Goal: Information Seeking & Learning: Learn about a topic

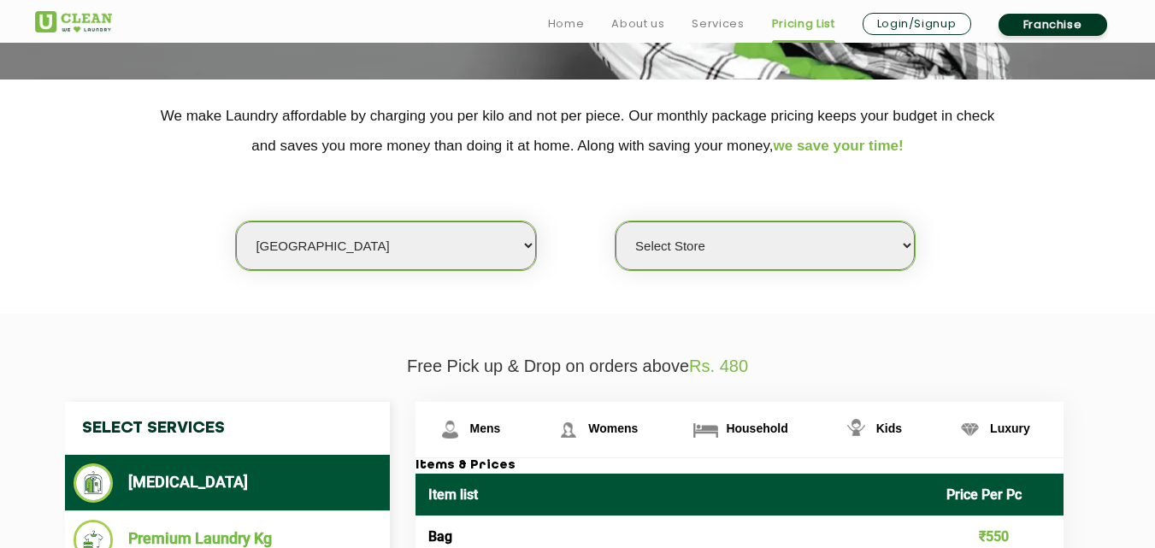
scroll to position [331, 0]
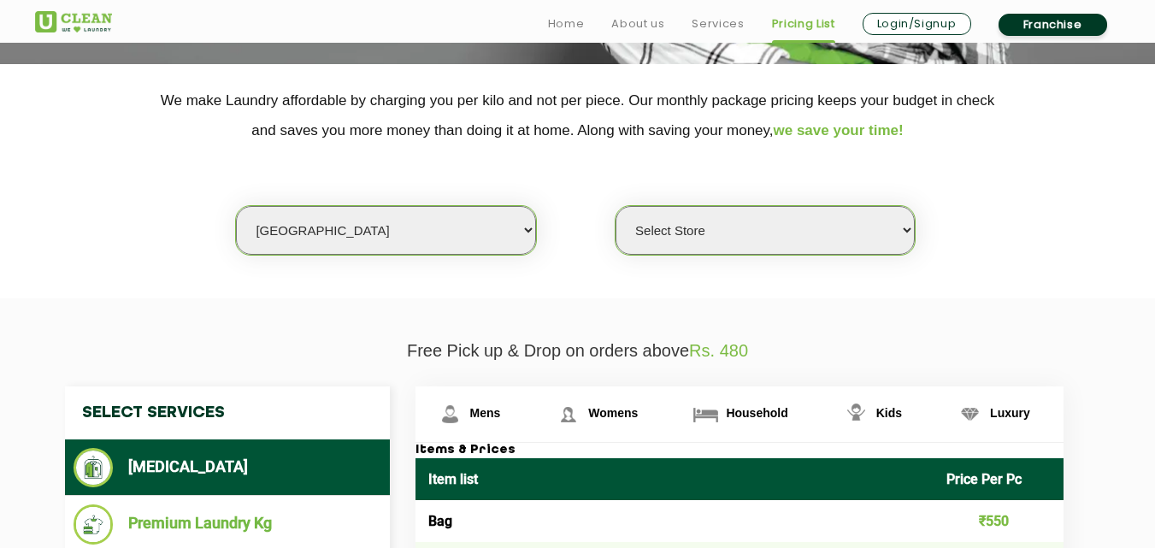
click at [292, 222] on select "Select city [GEOGRAPHIC_DATA] [GEOGRAPHIC_DATA] [GEOGRAPHIC_DATA] [GEOGRAPHIC_D…" at bounding box center [385, 230] width 299 height 49
select select "35"
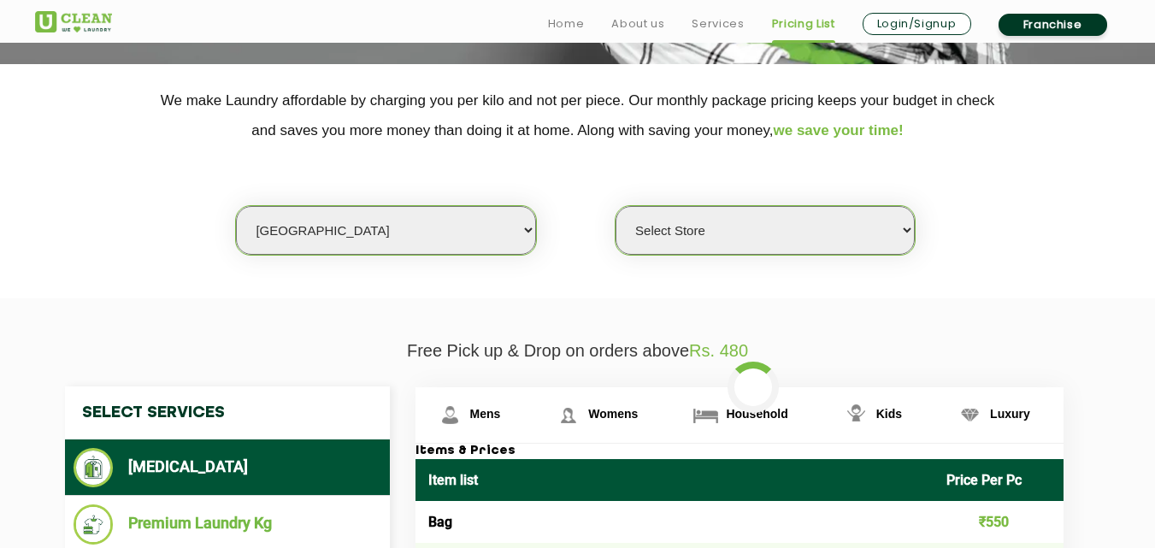
drag, startPoint x: 577, startPoint y: 274, endPoint x: 586, endPoint y: 274, distance: 9.4
click at [579, 274] on section "We make Laundry affordable by charging you per kilo and not per piece. Our mont…" at bounding box center [577, 181] width 1155 height 234
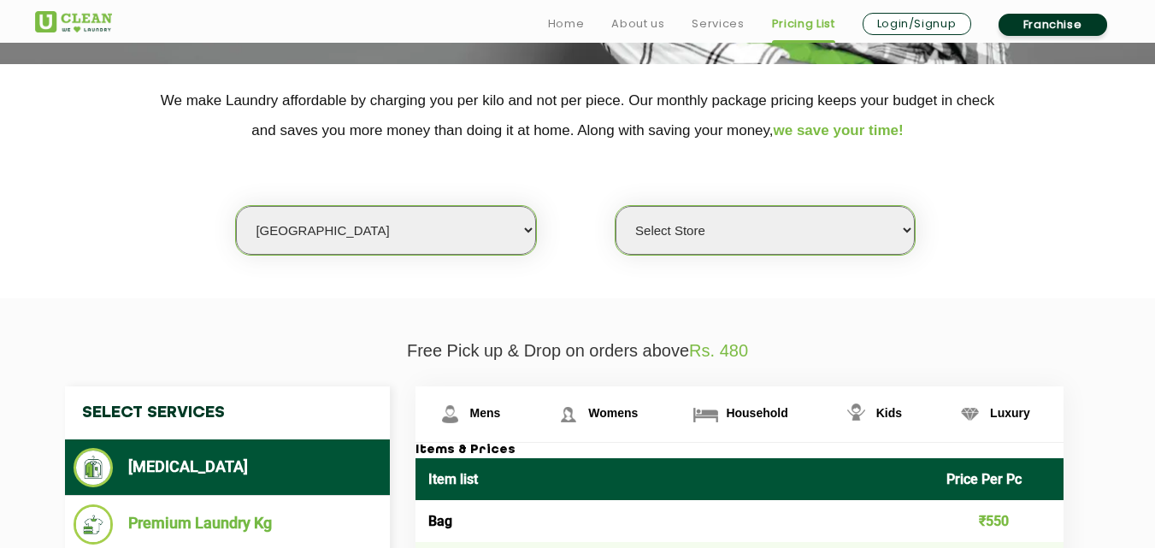
select select "604"
click at [755, 225] on select "Select Store [GEOGRAPHIC_DATA] [GEOGRAPHIC_DATA]" at bounding box center [764, 230] width 299 height 49
click at [421, 273] on section "We make Laundry affordable by charging you per kilo and not per piece. Our mont…" at bounding box center [577, 181] width 1155 height 234
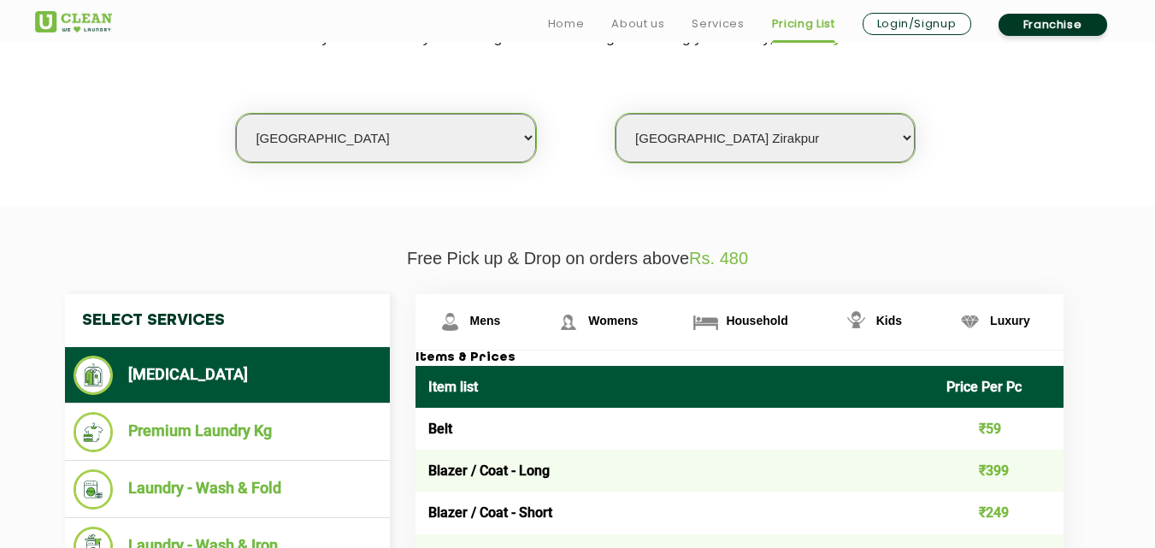
scroll to position [433, 0]
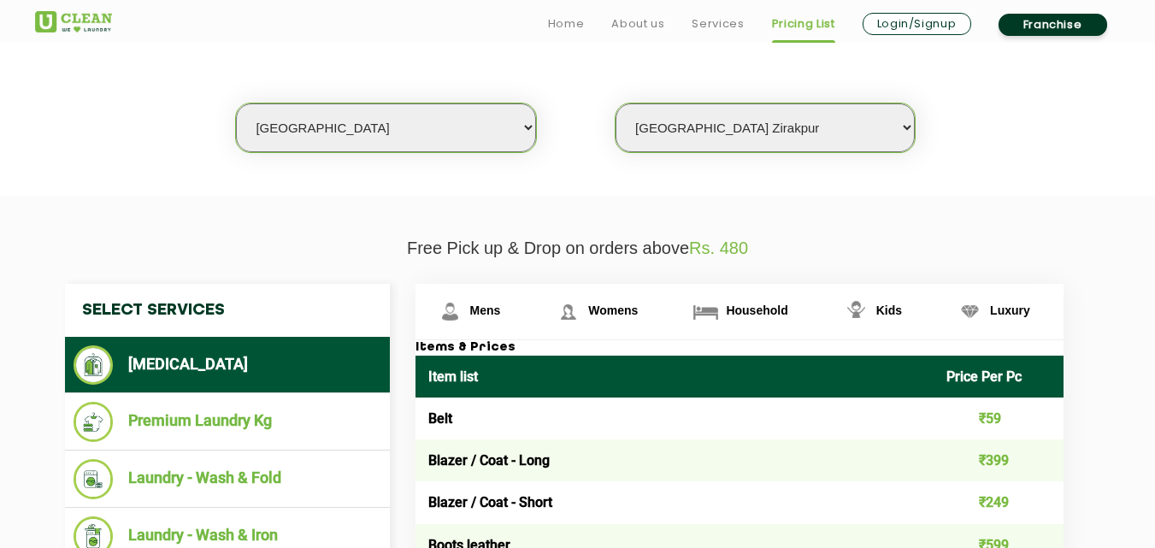
click at [328, 129] on select "Select city [GEOGRAPHIC_DATA] [GEOGRAPHIC_DATA] [GEOGRAPHIC_DATA] [GEOGRAPHIC_D…" at bounding box center [385, 127] width 299 height 49
select select "27"
click at [236, 103] on select "Select city [GEOGRAPHIC_DATA] [GEOGRAPHIC_DATA] [GEOGRAPHIC_DATA] [GEOGRAPHIC_D…" at bounding box center [385, 127] width 299 height 49
select select "0"
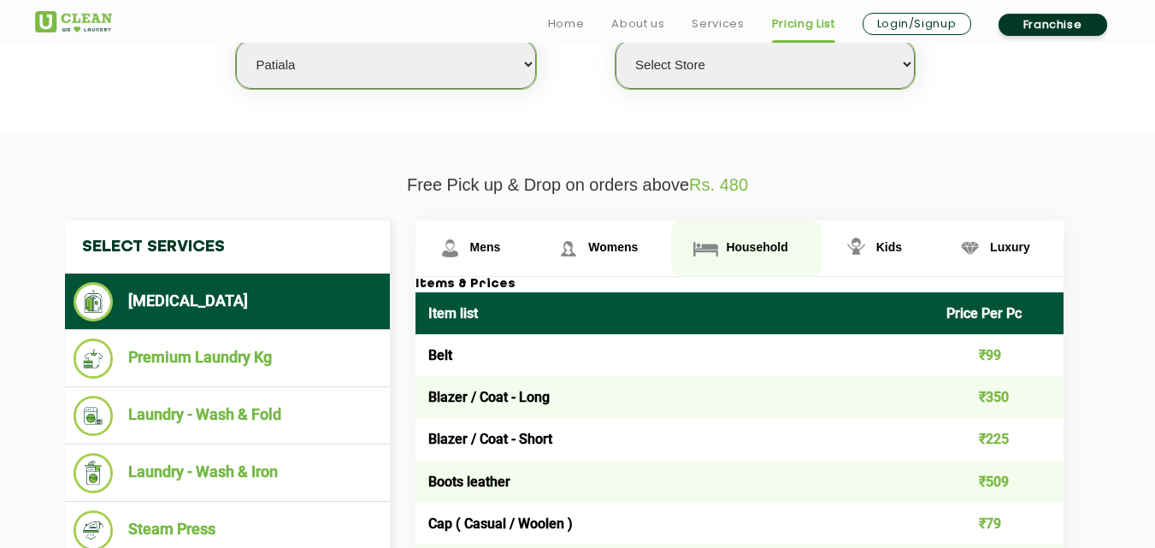
scroll to position [502, 0]
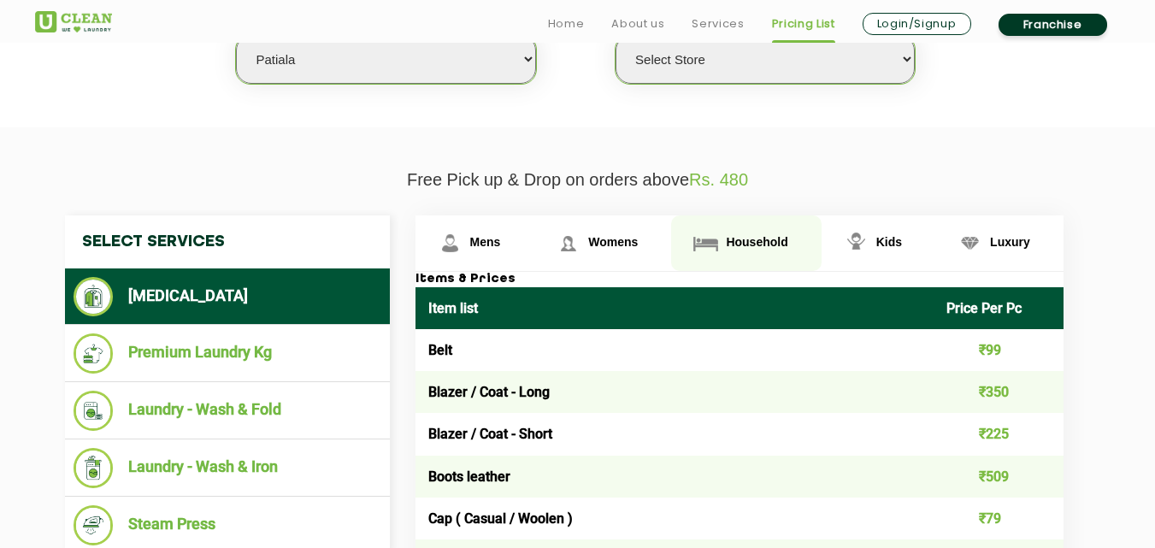
click at [751, 244] on span "Household" at bounding box center [757, 242] width 62 height 14
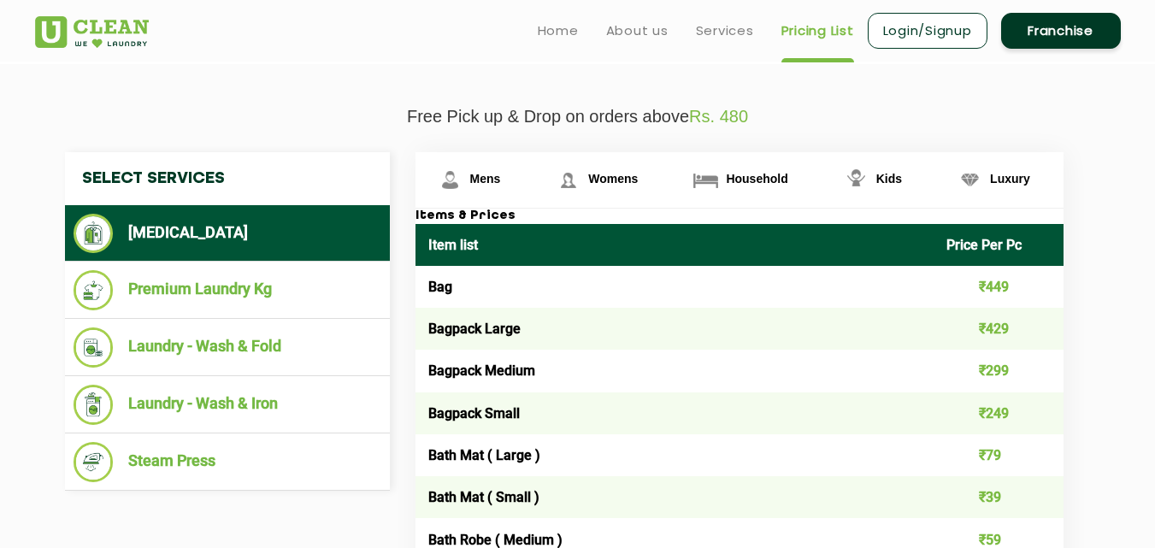
scroll to position [547, 0]
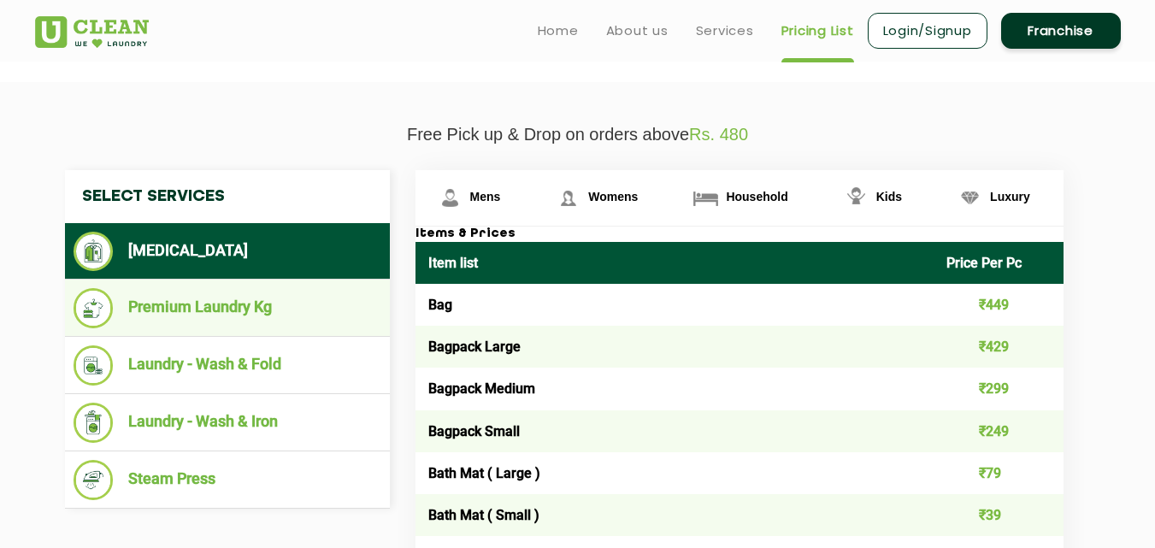
click at [238, 318] on li "Premium Laundry Kg" at bounding box center [228, 308] width 308 height 40
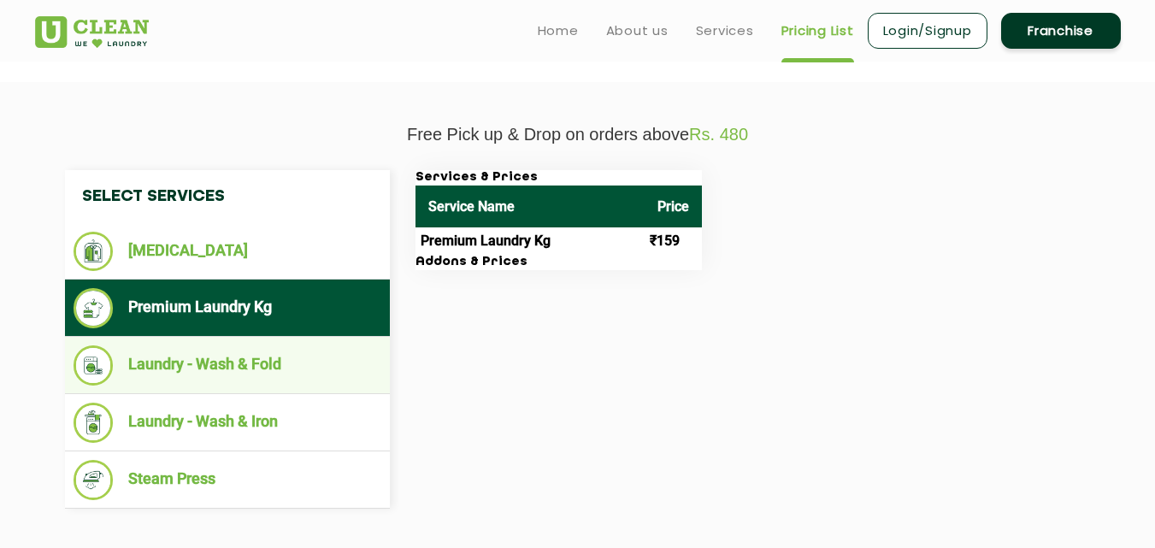
click at [247, 352] on li "Laundry - Wash & Fold" at bounding box center [228, 365] width 308 height 40
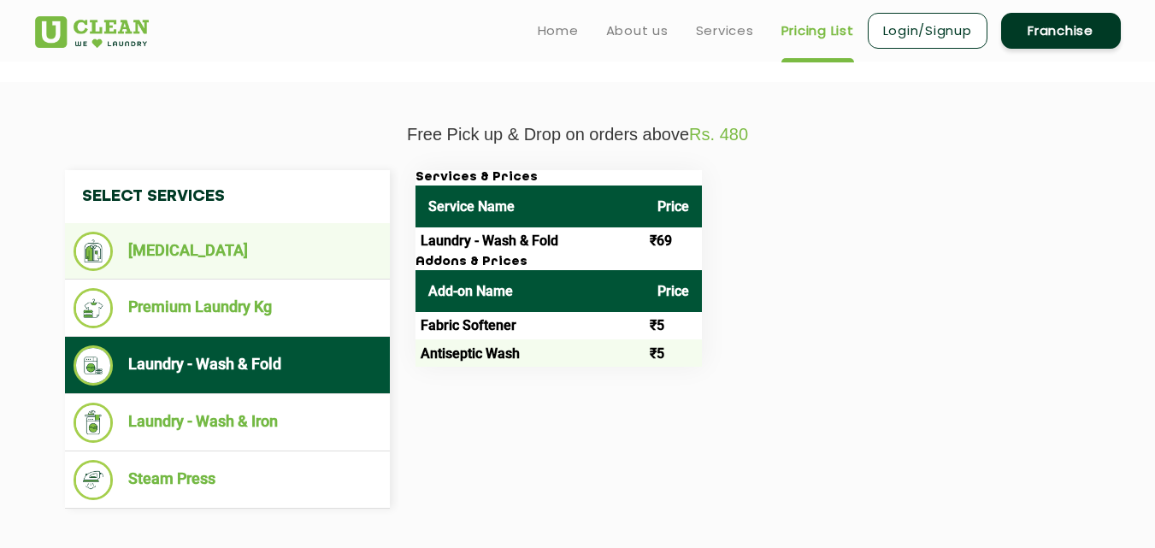
click at [189, 239] on li "[MEDICAL_DATA]" at bounding box center [228, 251] width 308 height 39
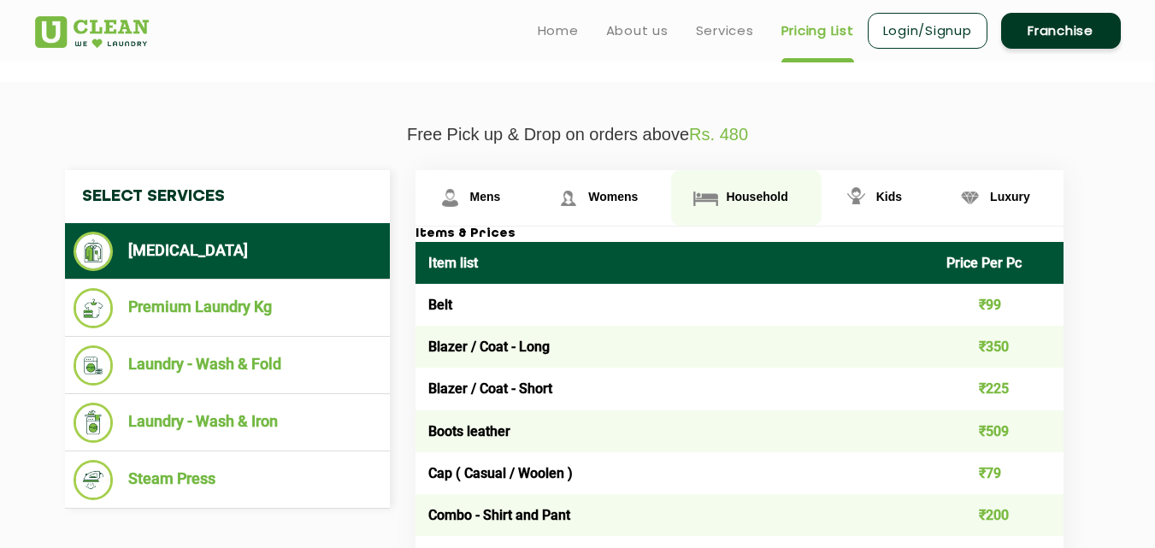
click at [752, 195] on span "Household" at bounding box center [757, 197] width 62 height 14
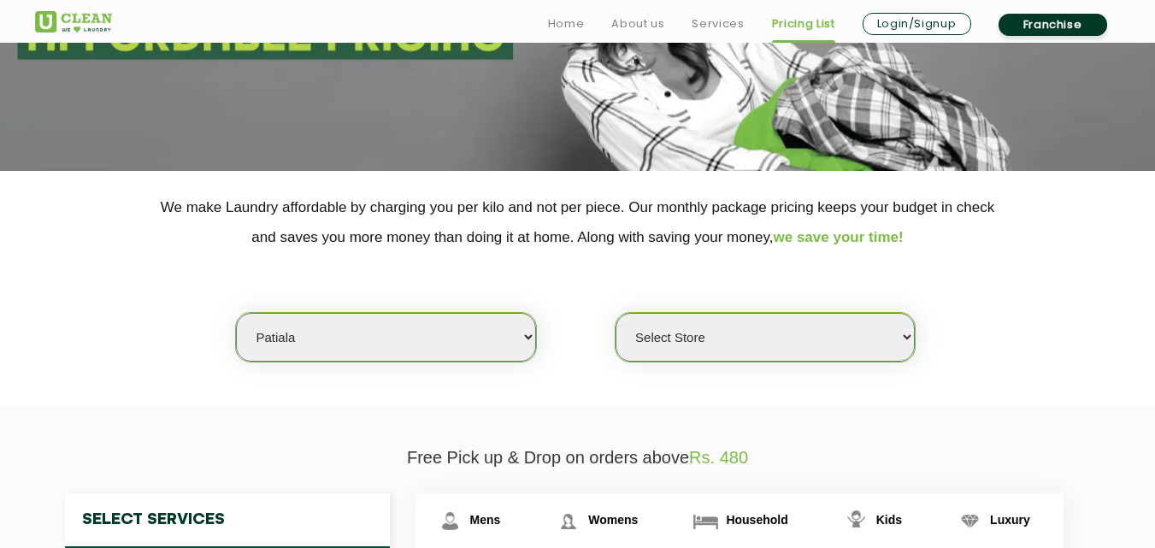
scroll to position [233, 0]
